Goal: Information Seeking & Learning: Understand process/instructions

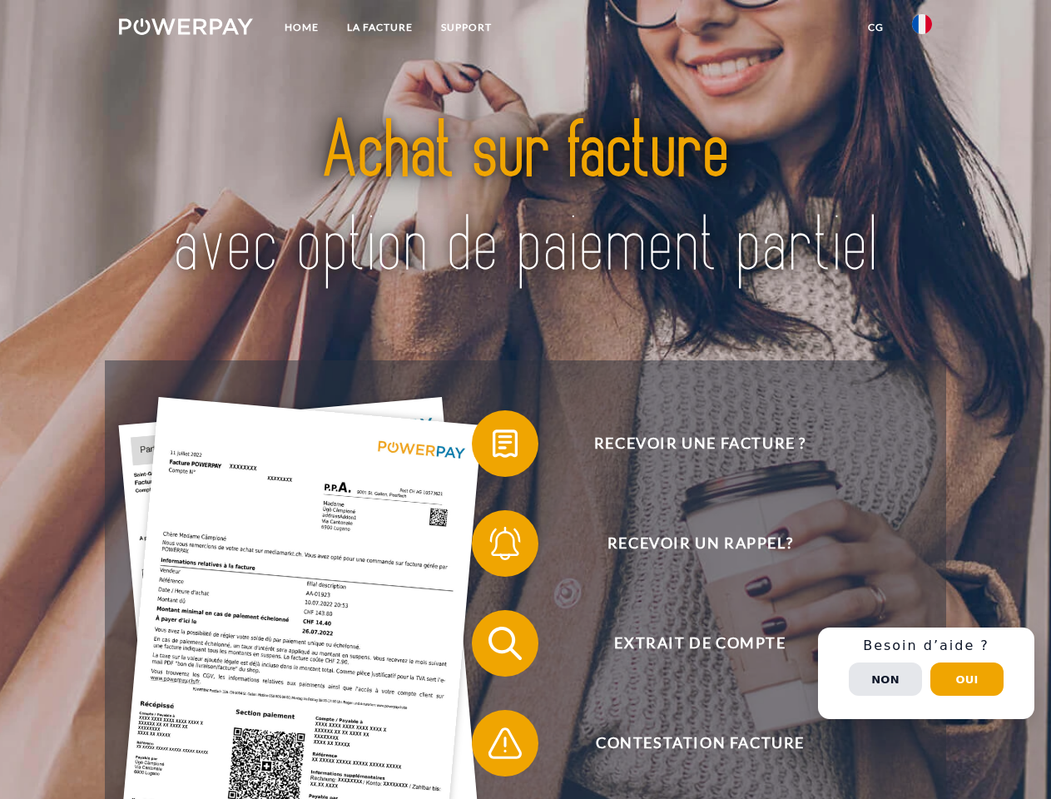
click at [186, 29] on img at bounding box center [186, 26] width 134 height 17
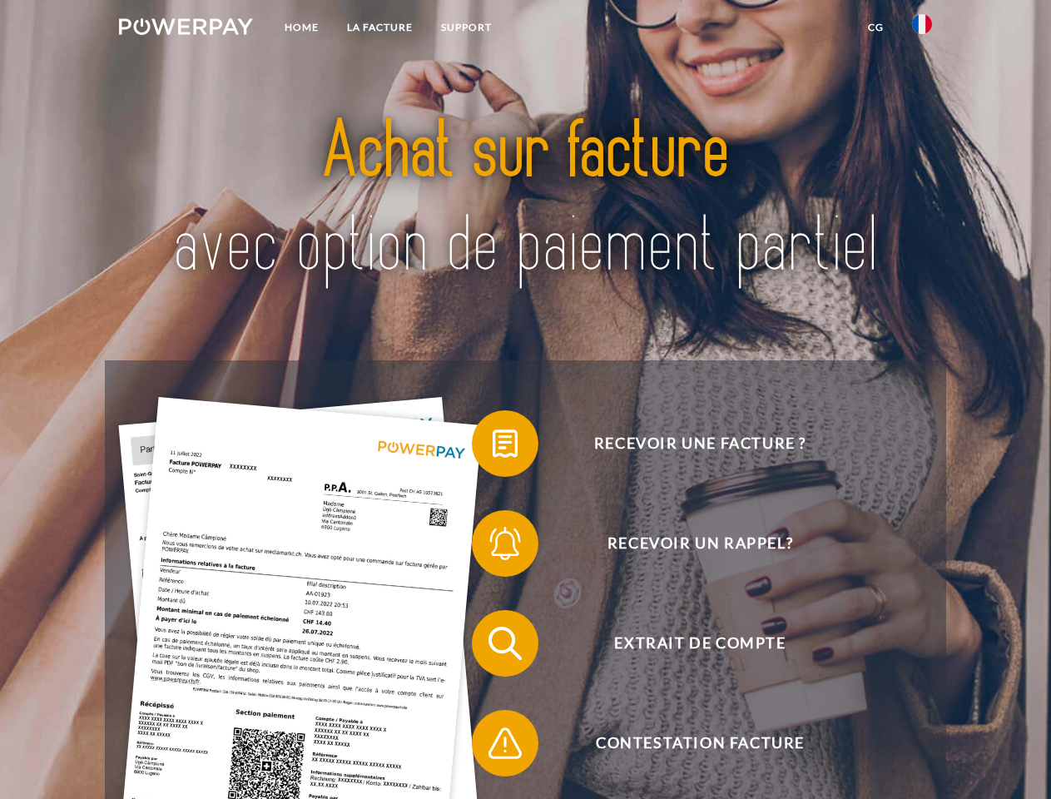
click at [922, 29] on img at bounding box center [922, 24] width 20 height 20
click at [876, 27] on link "CG" at bounding box center [876, 27] width 44 height 30
click at [493, 447] on span at bounding box center [480, 443] width 83 height 83
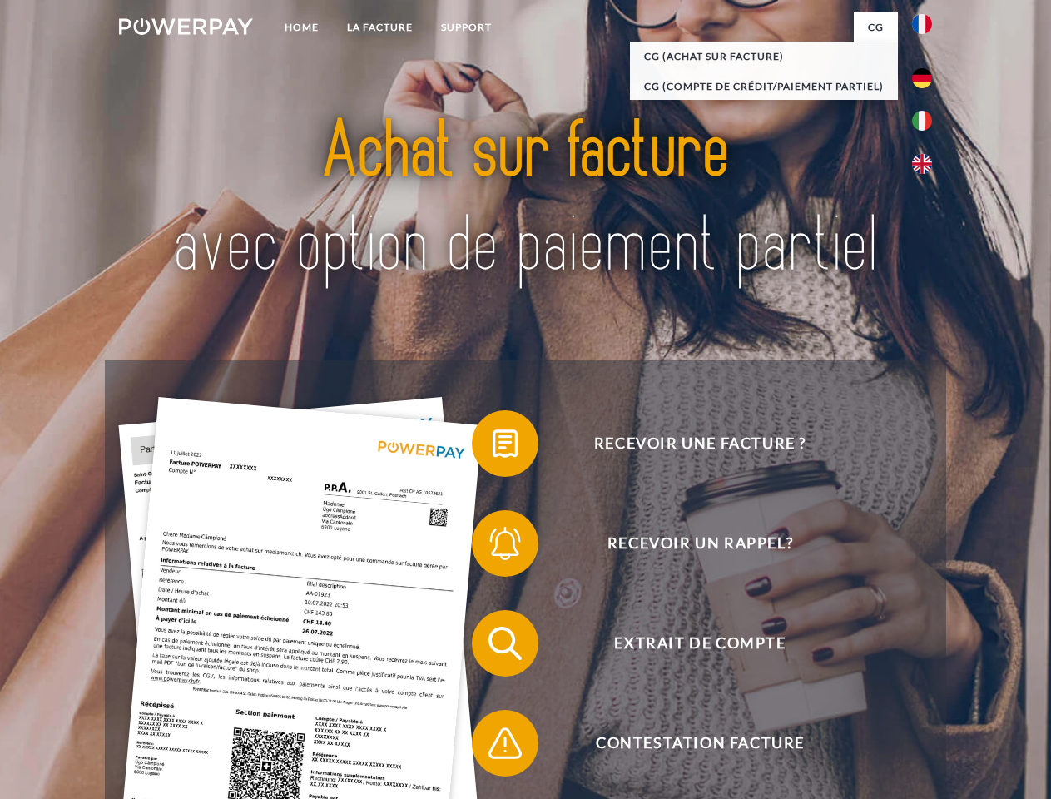
click at [493, 547] on div "Recevoir une facture ? Recevoir un rappel? Extrait de compte retour" at bounding box center [525, 693] width 841 height 666
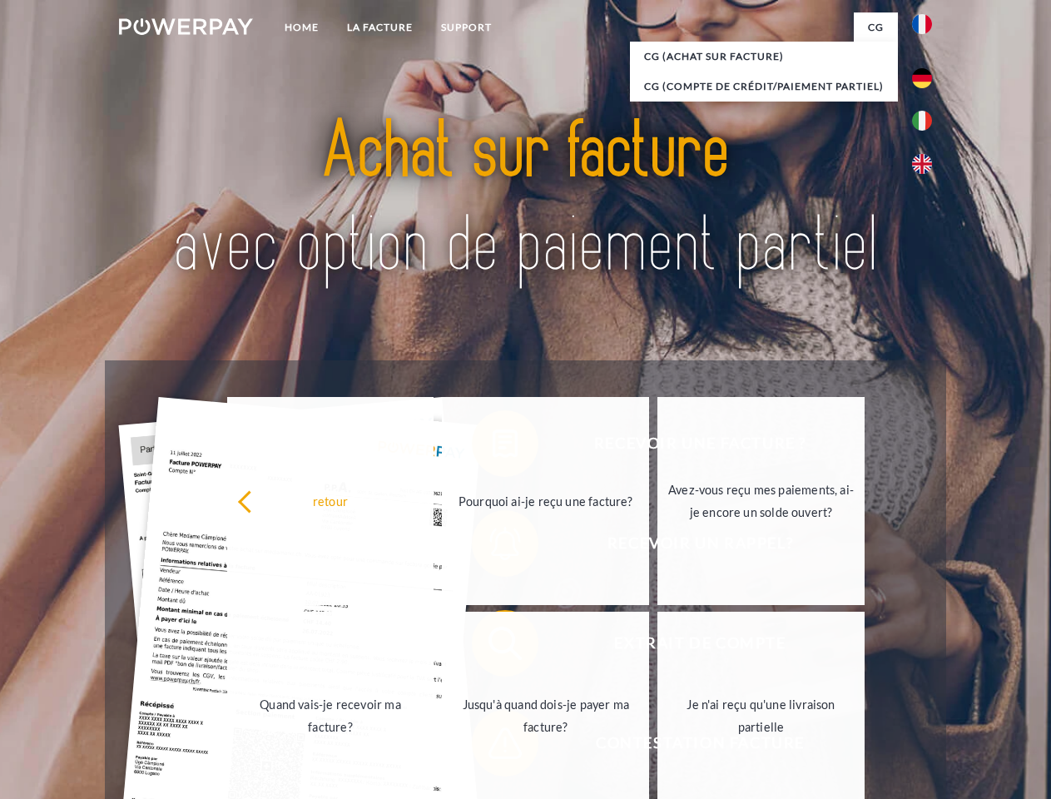
click at [493, 647] on link "Jusqu'à quand dois-je payer ma facture?" at bounding box center [545, 716] width 207 height 208
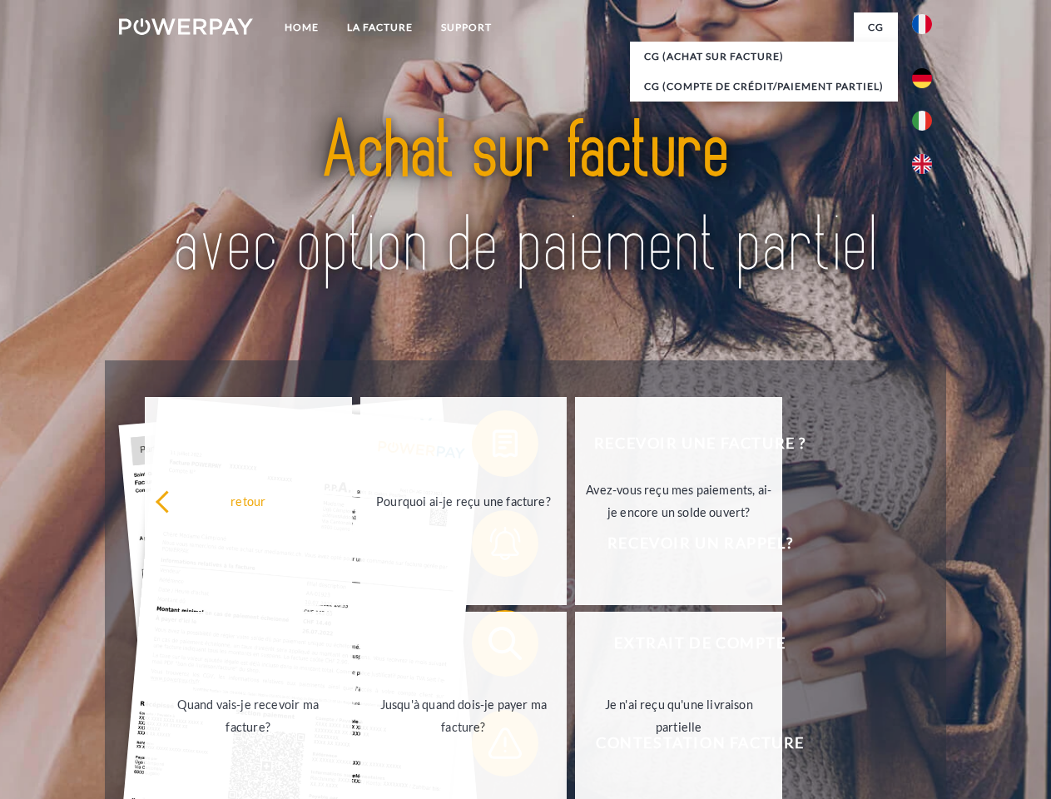
click at [493, 747] on span at bounding box center [480, 743] width 83 height 83
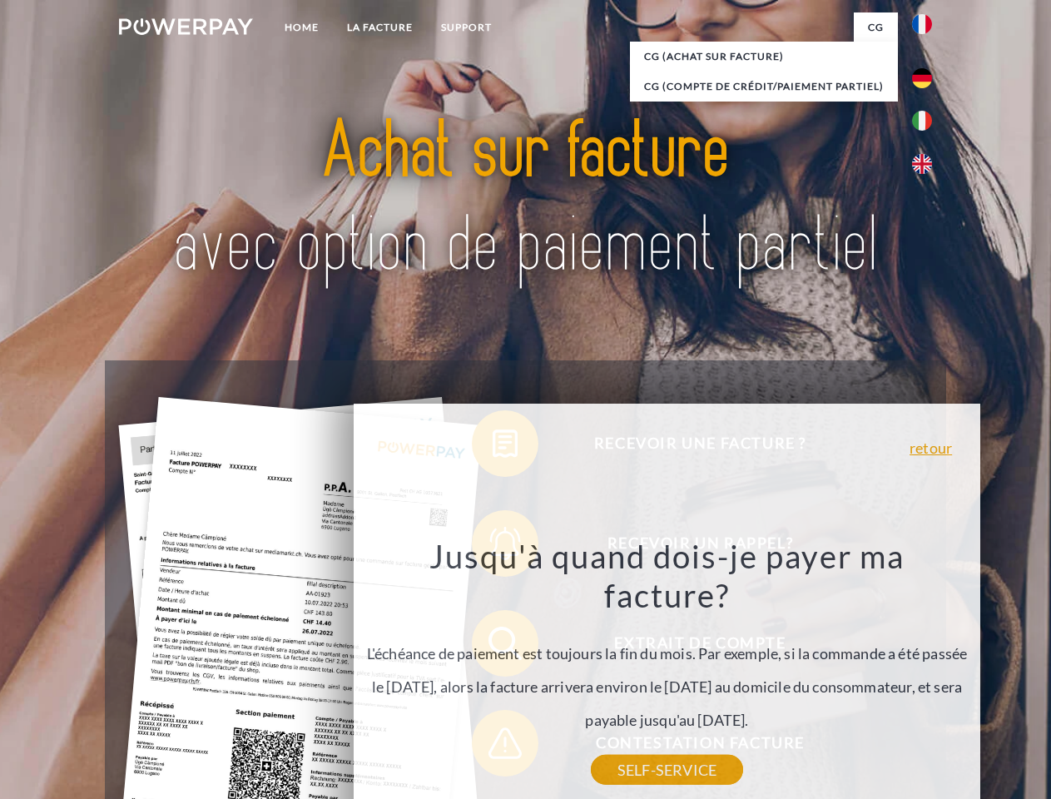
click at [926, 673] on div "Recevoir une facture ? Recevoir un rappel? Extrait de compte retour" at bounding box center [525, 693] width 841 height 666
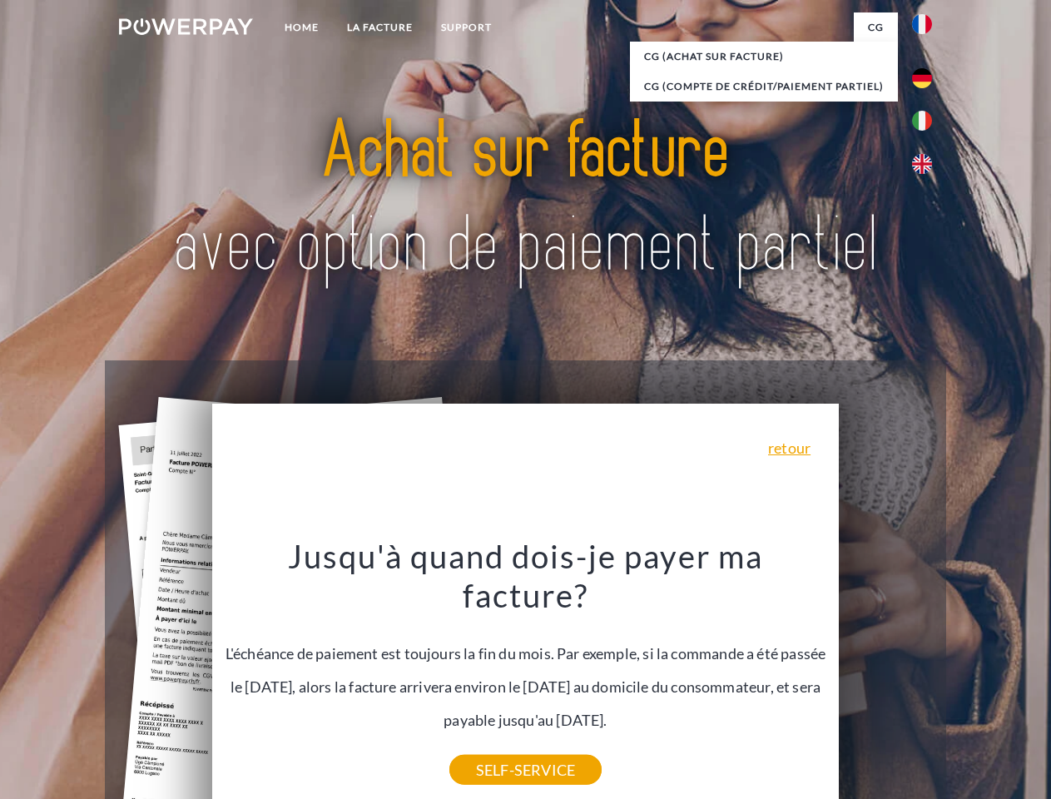
click at [886, 677] on span "Extrait de compte" at bounding box center [700, 643] width 408 height 67
click at [967, 679] on header "Home LA FACTURE Support" at bounding box center [525, 575] width 1051 height 1150
